Goal: Transaction & Acquisition: Purchase product/service

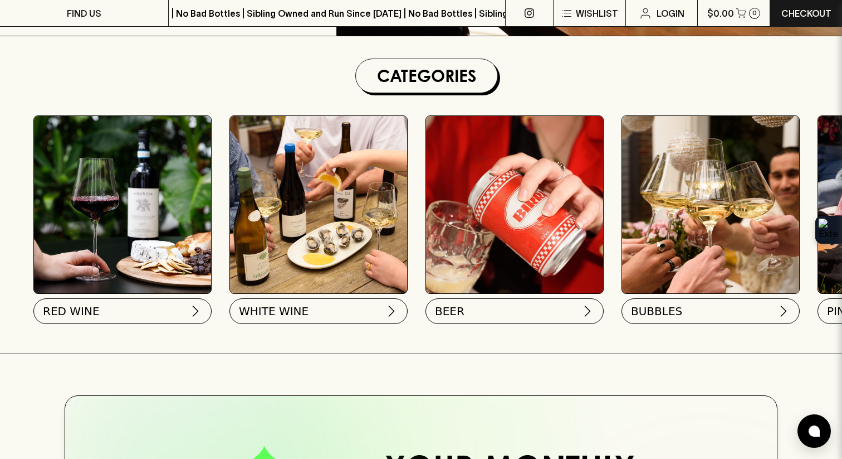
scroll to position [306, 0]
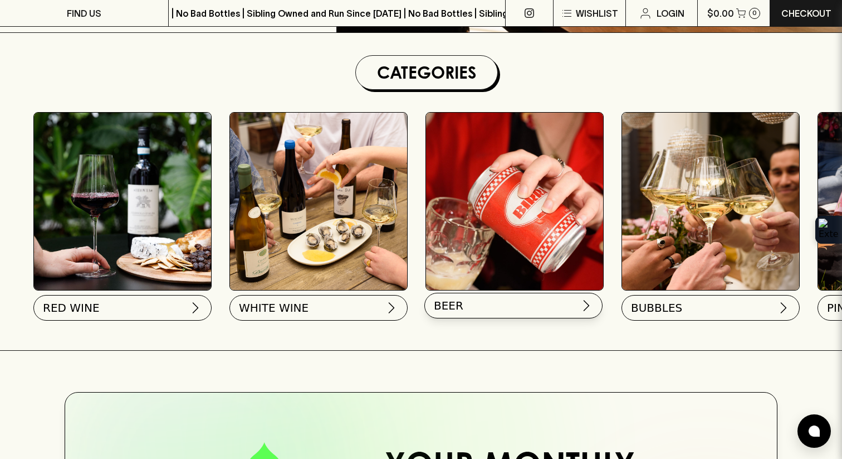
click at [533, 299] on button "BEER" at bounding box center [514, 305] width 178 height 26
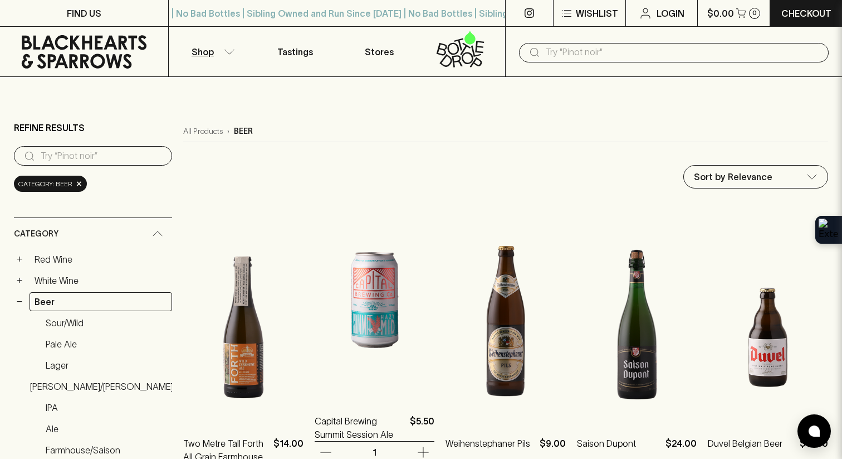
click at [366, 300] on img at bounding box center [375, 299] width 120 height 195
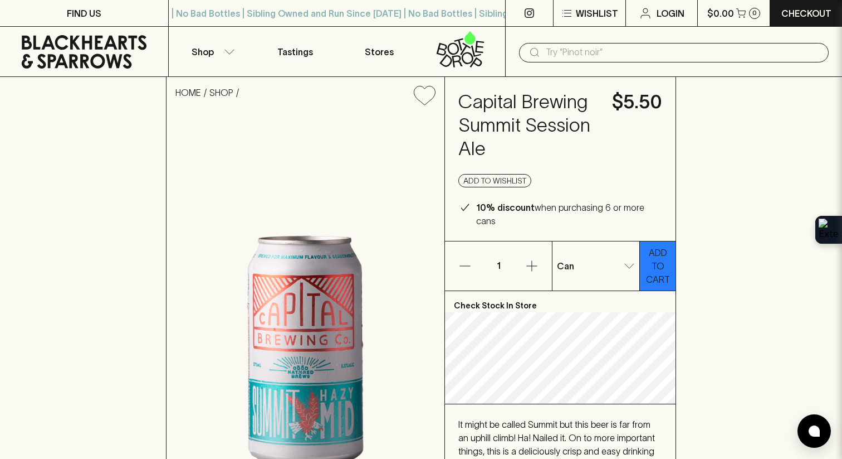
click at [673, 249] on button "ADD TO CART" at bounding box center [658, 265] width 36 height 49
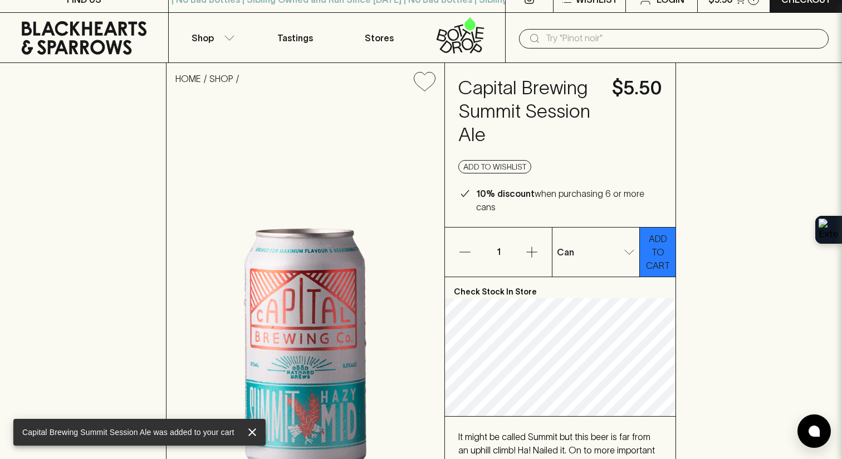
scroll to position [21, 0]
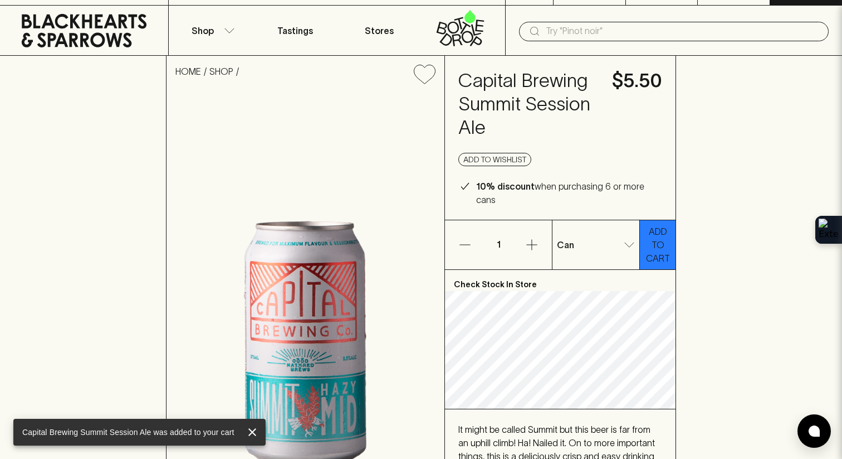
click at [658, 245] on p "ADD TO CART" at bounding box center [658, 245] width 25 height 40
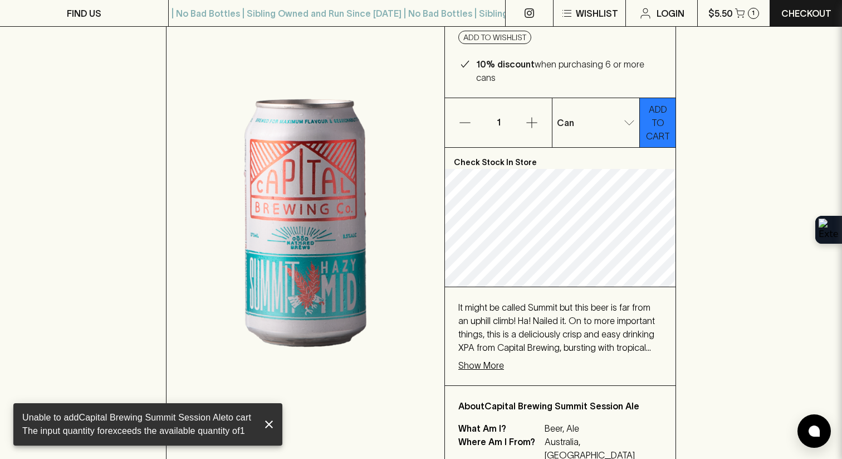
scroll to position [119, 0]
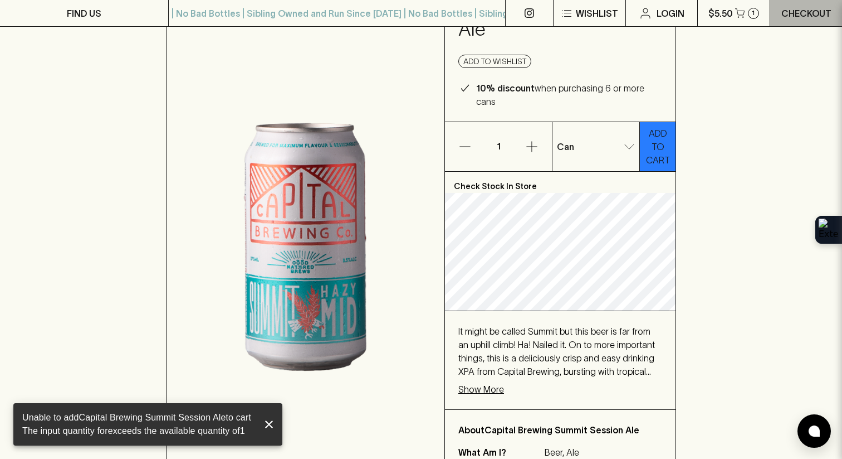
click at [815, 9] on p "Checkout" at bounding box center [807, 13] width 50 height 13
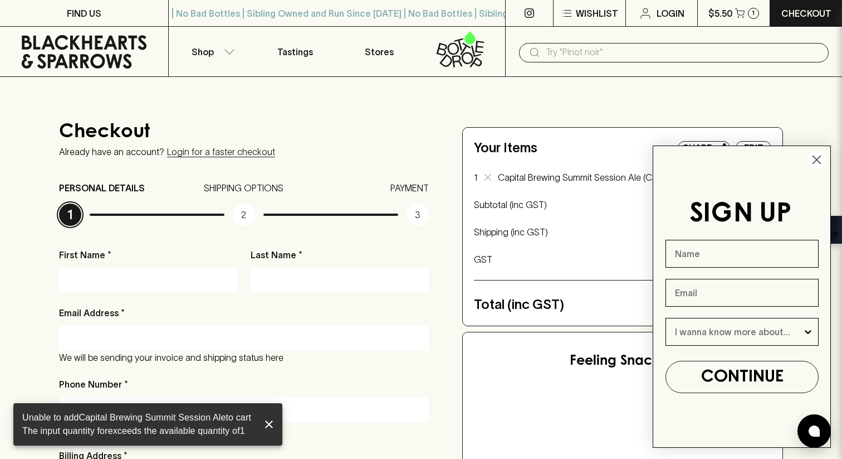
click at [815, 160] on circle "Close dialog" at bounding box center [817, 159] width 18 height 18
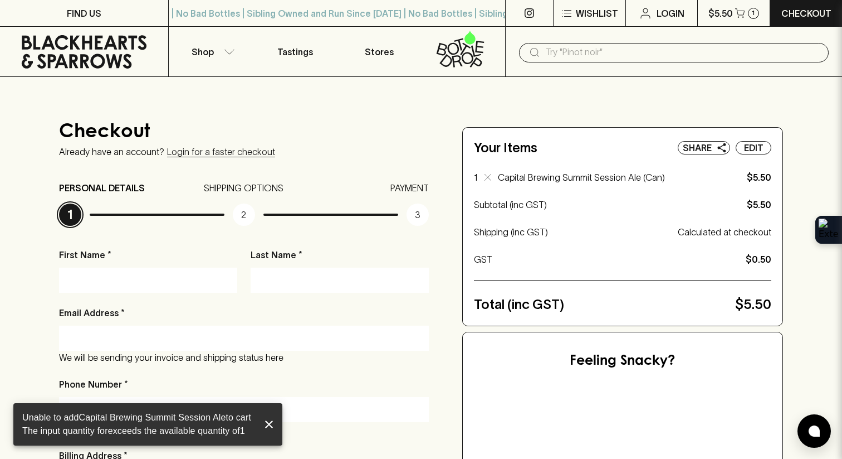
click at [154, 274] on input "First Name *" at bounding box center [148, 280] width 162 height 18
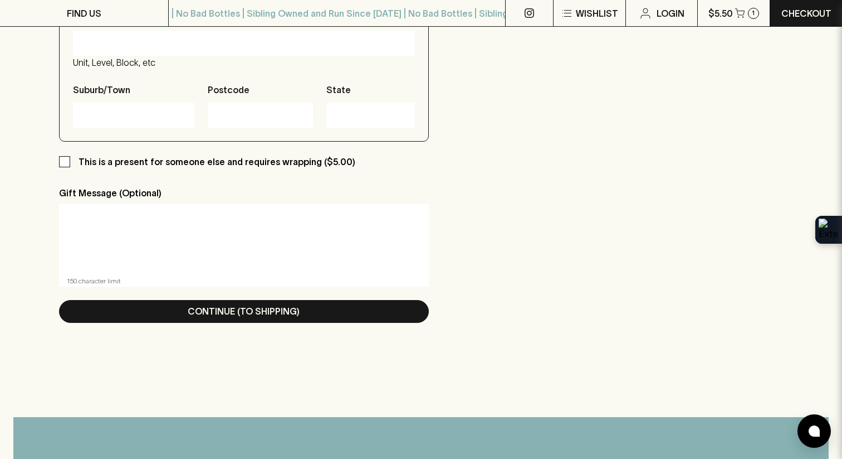
scroll to position [531, 0]
